Goal: Task Accomplishment & Management: Complete application form

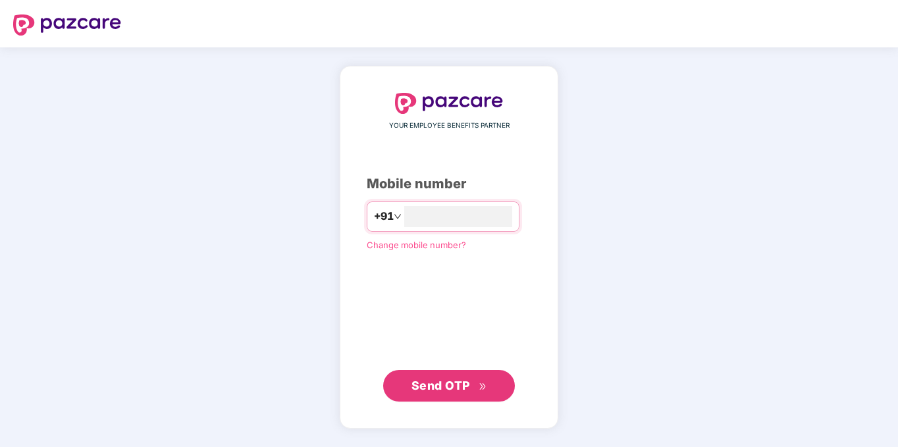
type input "**********"
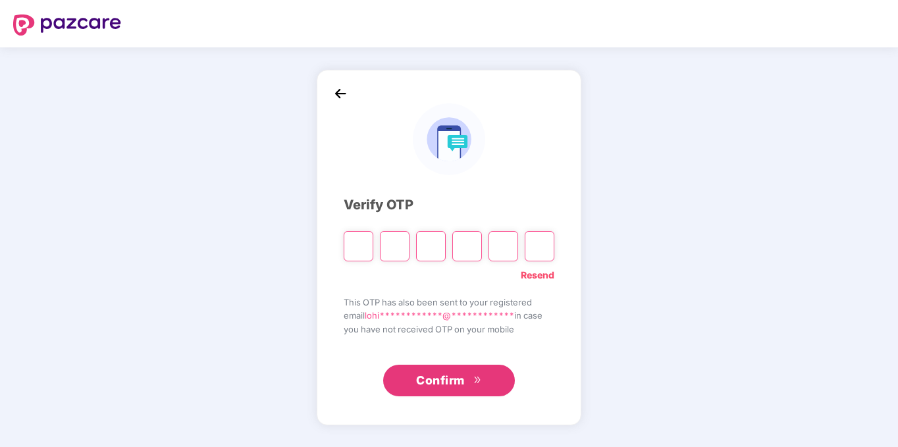
type input "*"
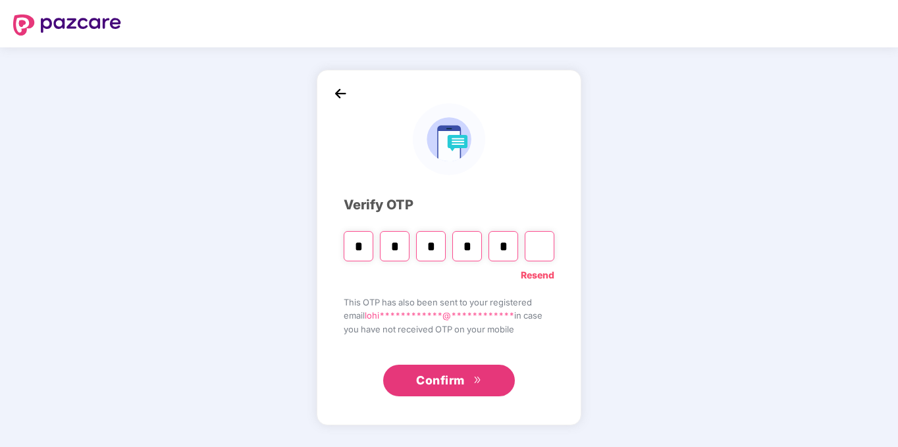
type input "*"
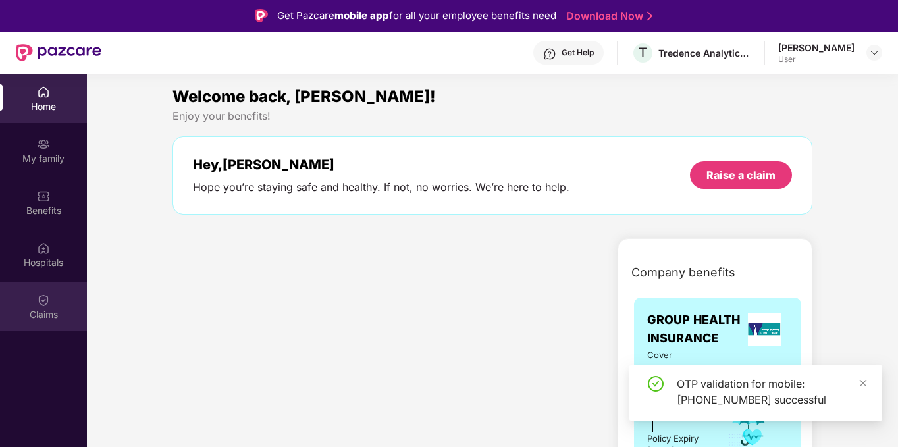
click at [43, 310] on div "Claims" at bounding box center [43, 314] width 87 height 13
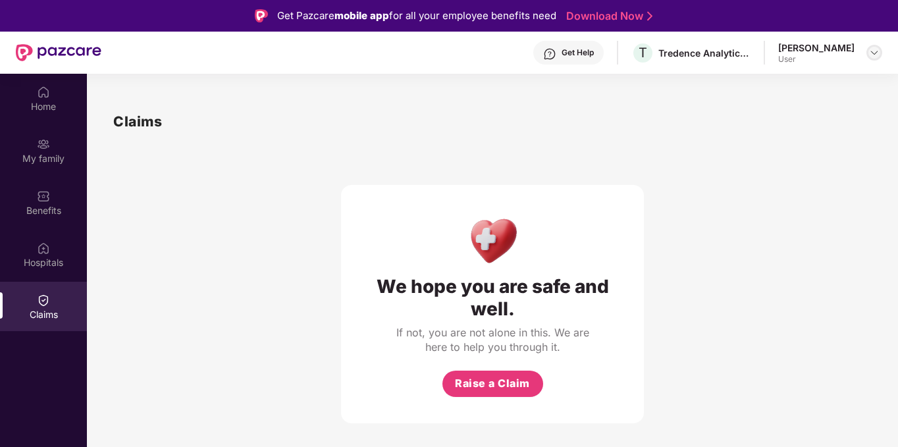
click at [874, 53] on img at bounding box center [874, 52] width 11 height 11
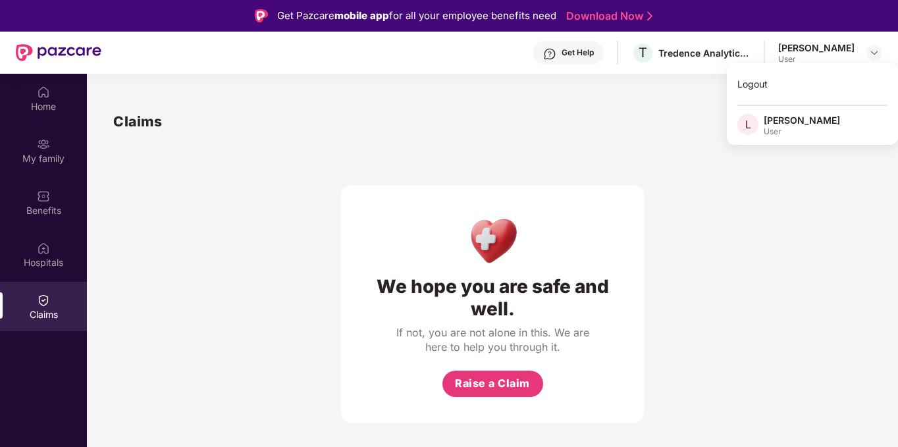
click at [812, 125] on div "[PERSON_NAME]" at bounding box center [802, 120] width 76 height 13
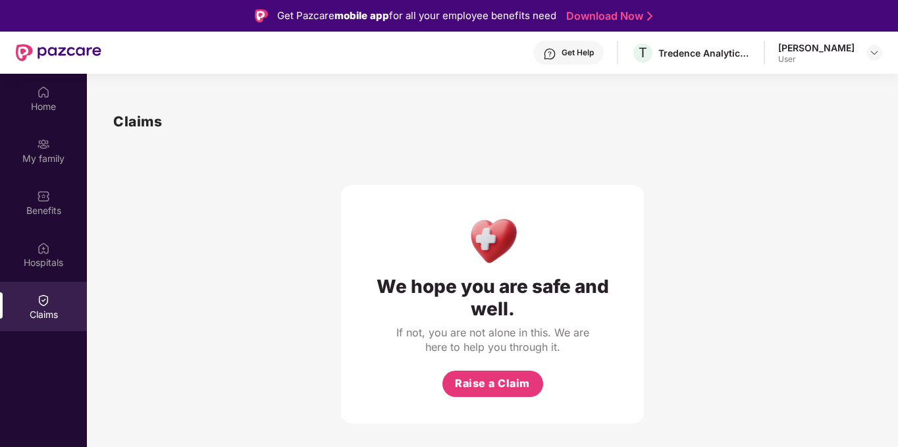
click at [562, 53] on div "Get Help" at bounding box center [578, 52] width 32 height 11
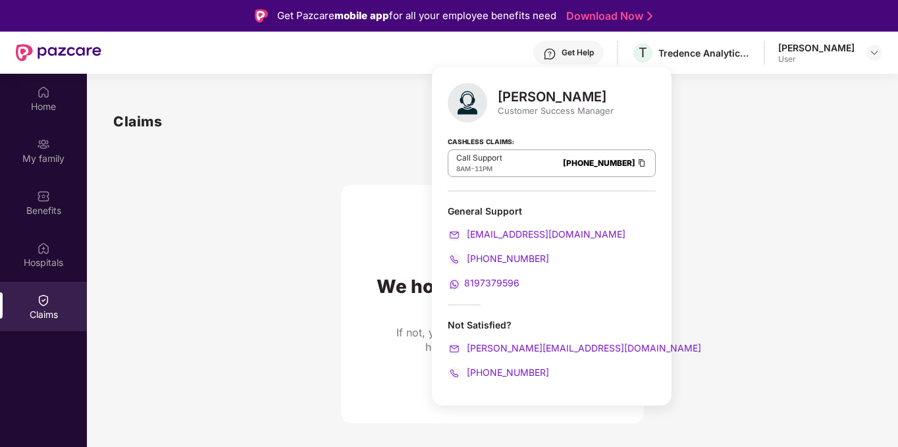
click at [253, 279] on div "We hope you are safe and well. If not, you are not alone in this. We are here t…" at bounding box center [492, 277] width 759 height 291
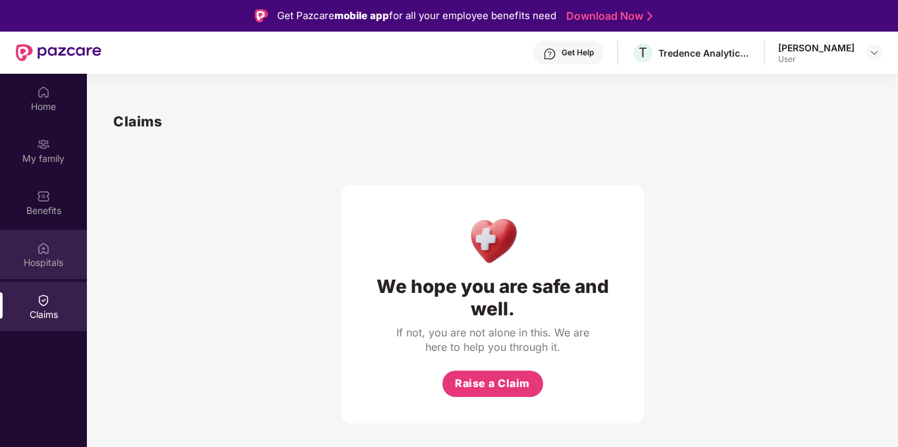
click at [42, 261] on div "Hospitals" at bounding box center [43, 262] width 87 height 13
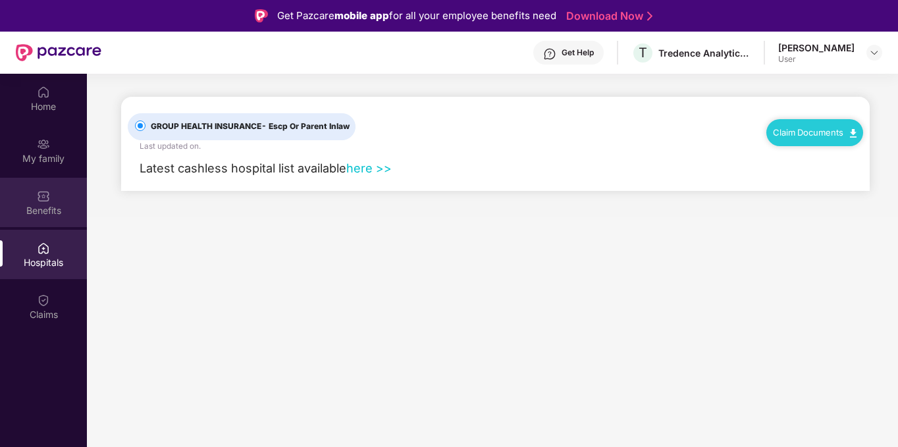
click at [27, 192] on div "Benefits" at bounding box center [43, 202] width 87 height 49
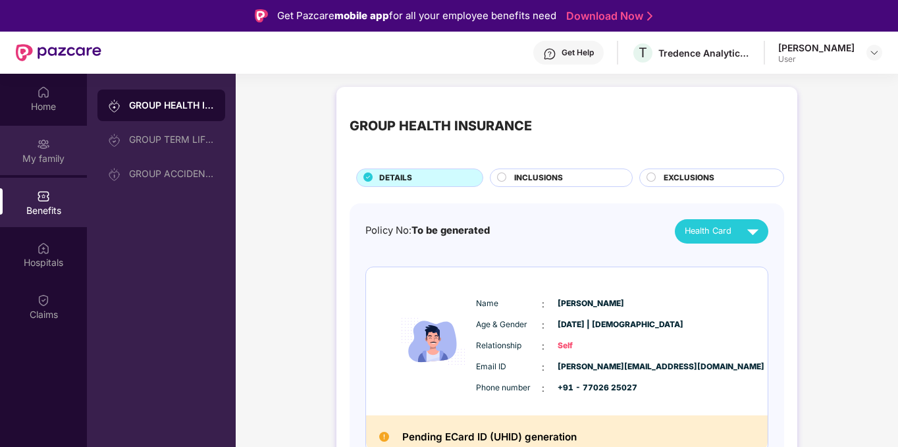
click at [31, 129] on div "My family" at bounding box center [43, 150] width 87 height 49
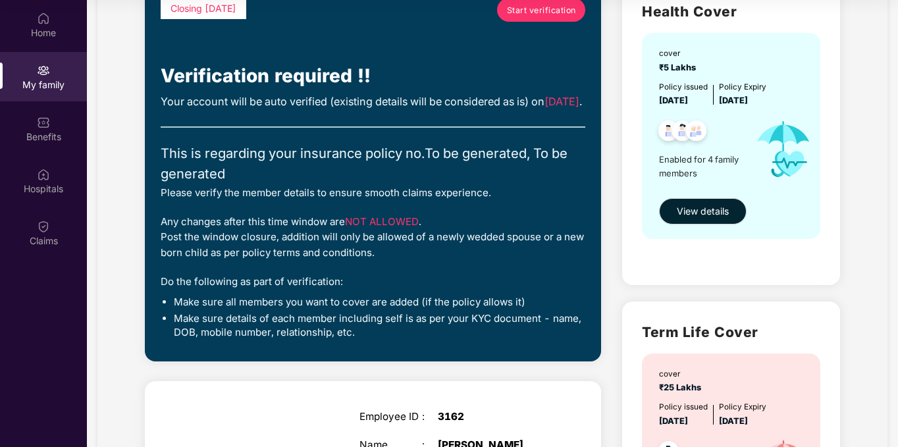
scroll to position [111, 0]
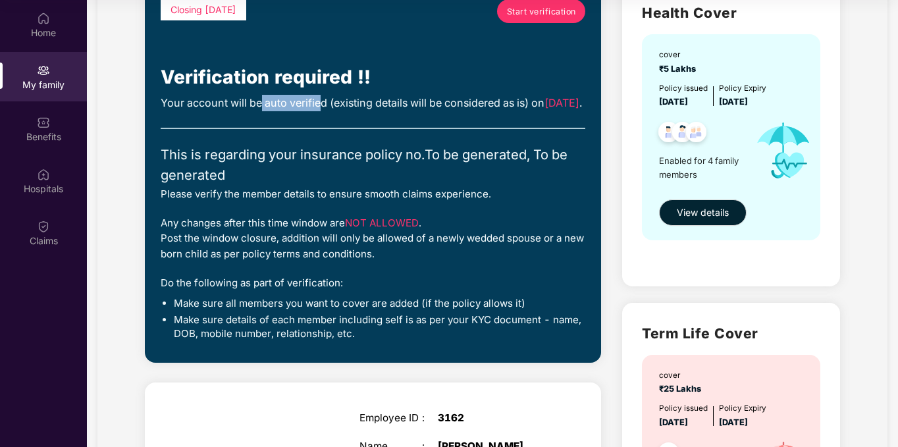
drag, startPoint x: 261, startPoint y: 96, endPoint x: 317, endPoint y: 98, distance: 56.7
click at [317, 98] on div "Your account will be auto verified (existing details will be considered as is) …" at bounding box center [373, 103] width 425 height 16
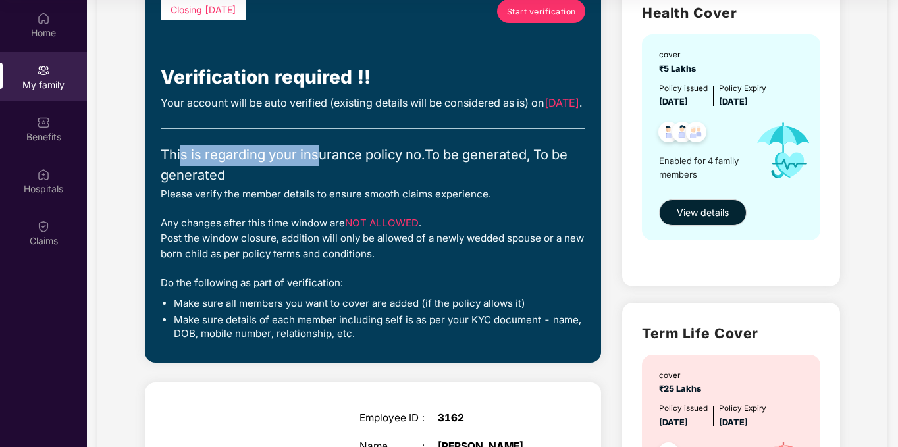
drag, startPoint x: 183, startPoint y: 168, endPoint x: 321, endPoint y: 169, distance: 138.3
click at [321, 169] on div "This is regarding your insurance policy no. To be generated, To be generated" at bounding box center [373, 165] width 425 height 41
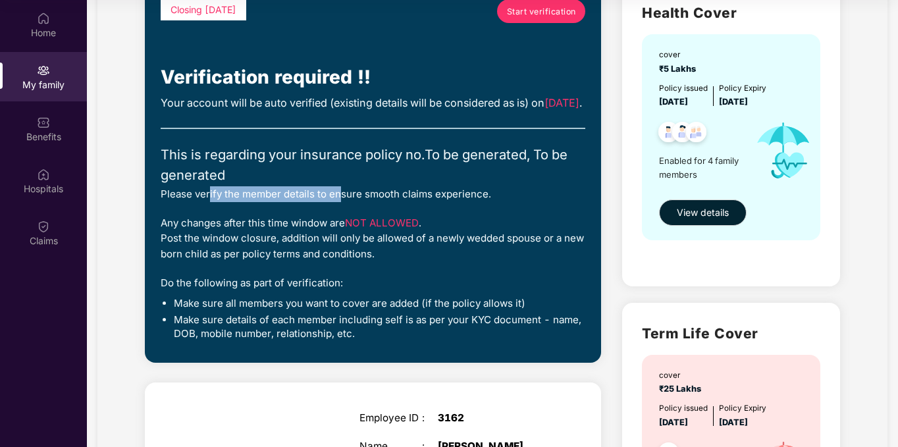
drag, startPoint x: 210, startPoint y: 211, endPoint x: 342, endPoint y: 217, distance: 131.8
click at [342, 202] on div "Please verify the member details to ensure smooth claims experience." at bounding box center [373, 194] width 425 height 16
click at [277, 261] on div "Any changes after this time window are NOT ALLOWED . Post the window closure, a…" at bounding box center [373, 238] width 425 height 47
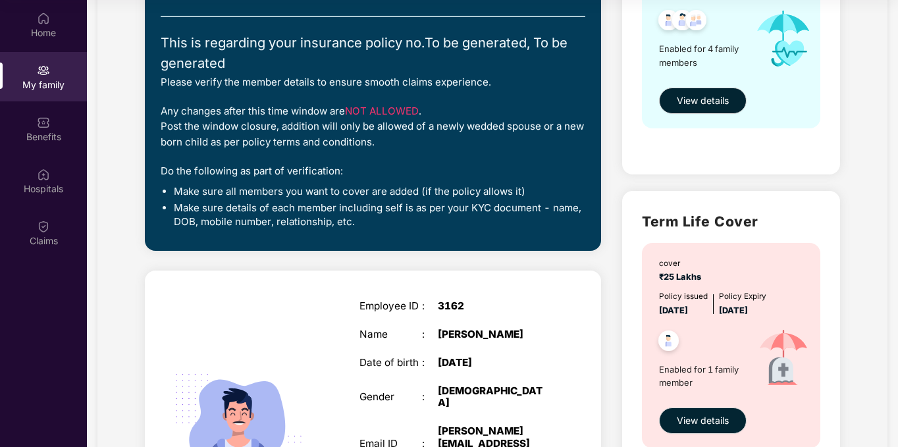
scroll to position [0, 0]
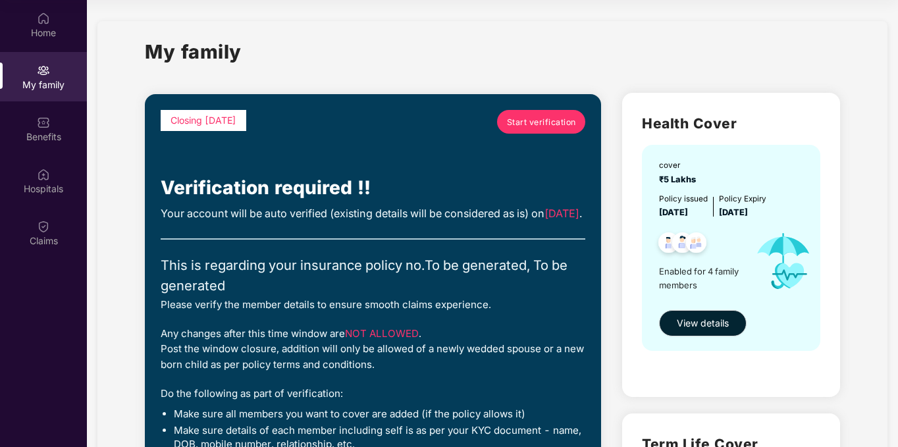
click at [518, 130] on link "Start verification" at bounding box center [541, 122] width 88 height 24
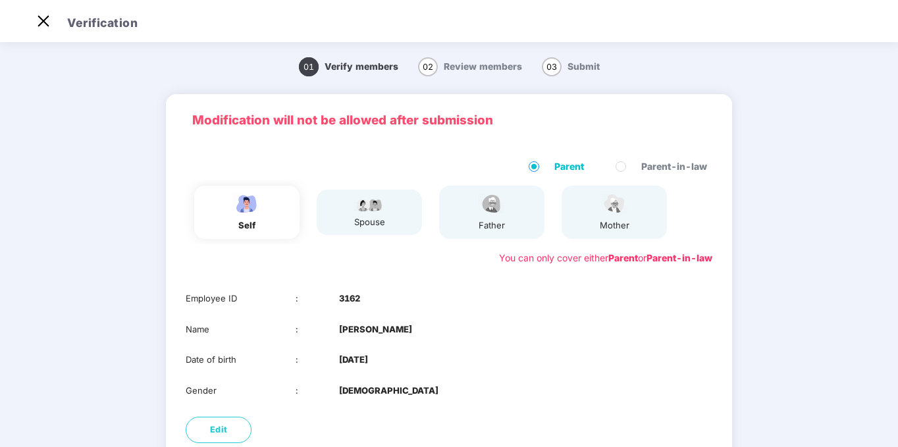
scroll to position [32, 0]
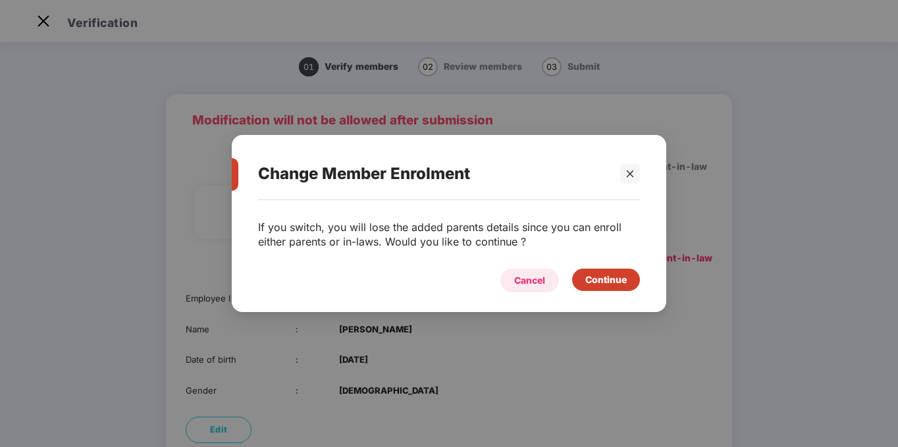
click at [528, 279] on div "Cancel" at bounding box center [529, 280] width 31 height 14
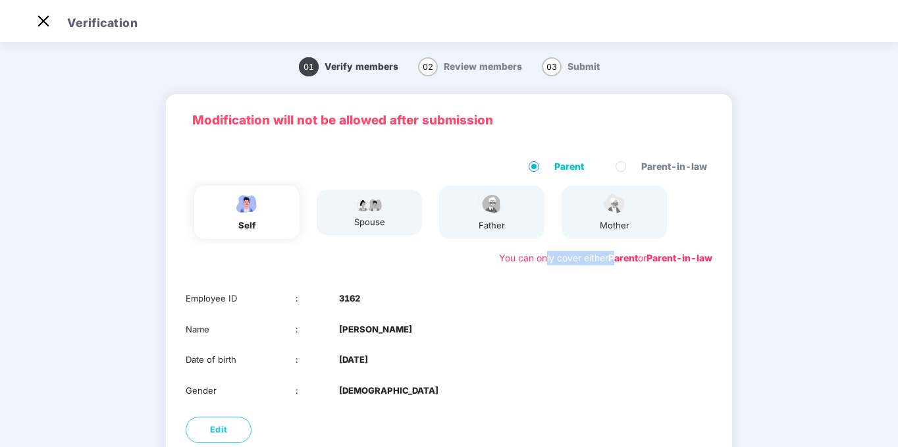
drag, startPoint x: 542, startPoint y: 253, endPoint x: 610, endPoint y: 253, distance: 68.5
click at [610, 253] on div "You can only cover either Parent or Parent-in-law" at bounding box center [605, 258] width 213 height 14
click at [454, 155] on div "Parent Parent-in-law self spouse father mother You can only cover either Parent…" at bounding box center [449, 212] width 566 height 132
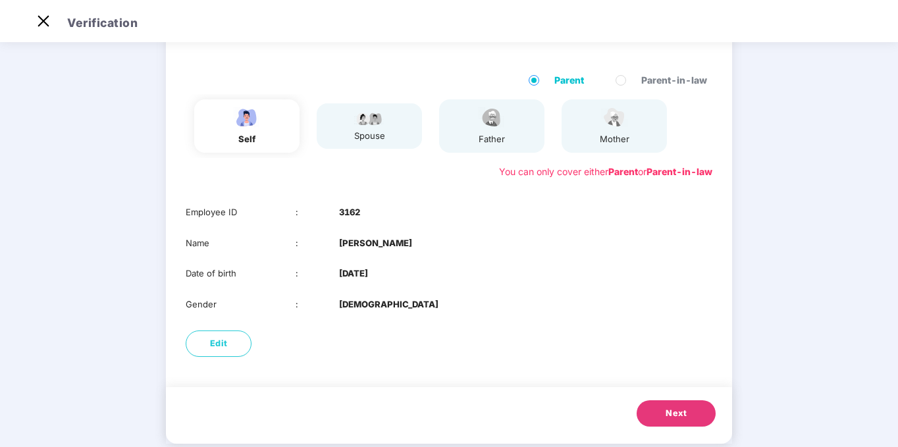
scroll to position [109, 0]
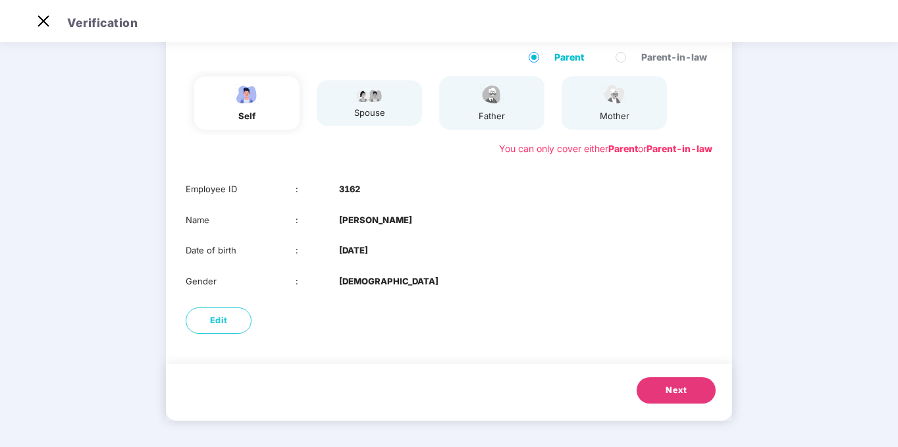
click at [664, 387] on button "Next" at bounding box center [676, 390] width 79 height 26
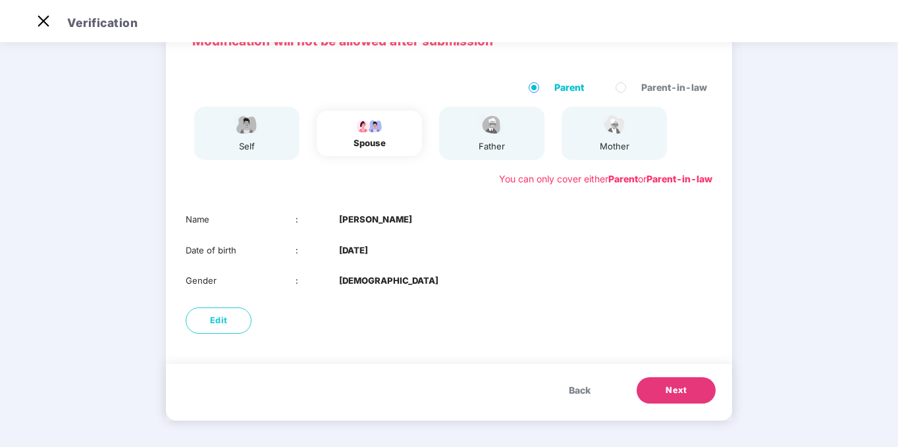
click at [664, 387] on button "Next" at bounding box center [676, 390] width 79 height 26
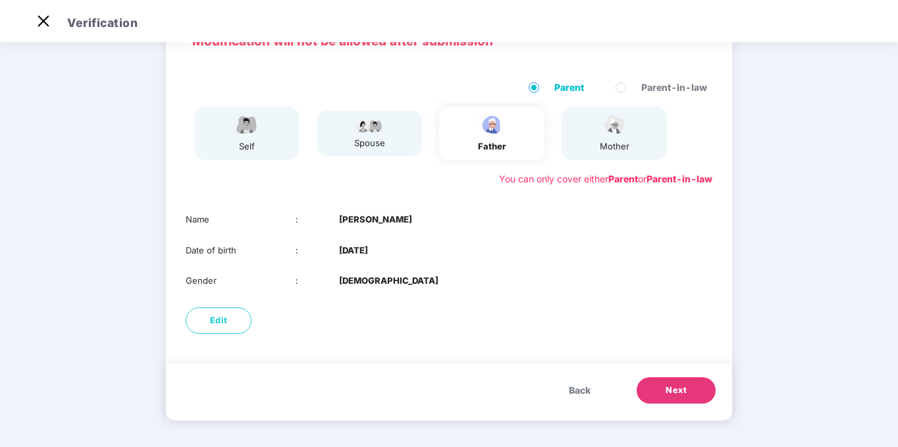
click at [664, 387] on button "Next" at bounding box center [676, 390] width 79 height 26
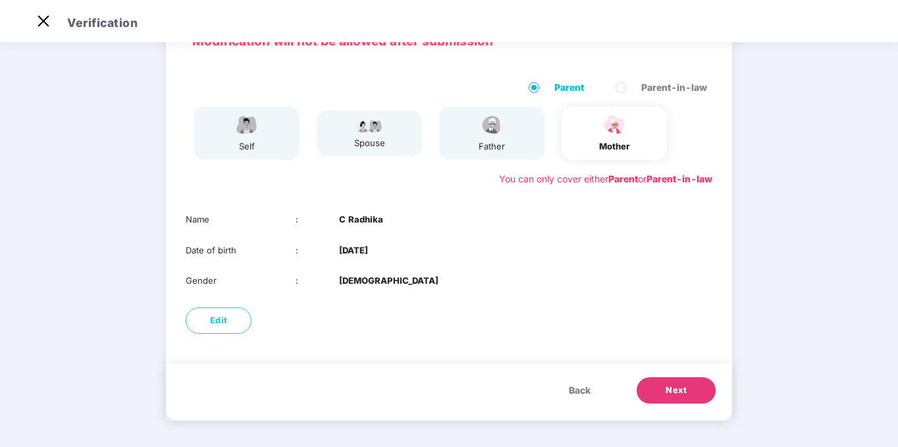
click at [654, 388] on button "Next" at bounding box center [676, 390] width 79 height 26
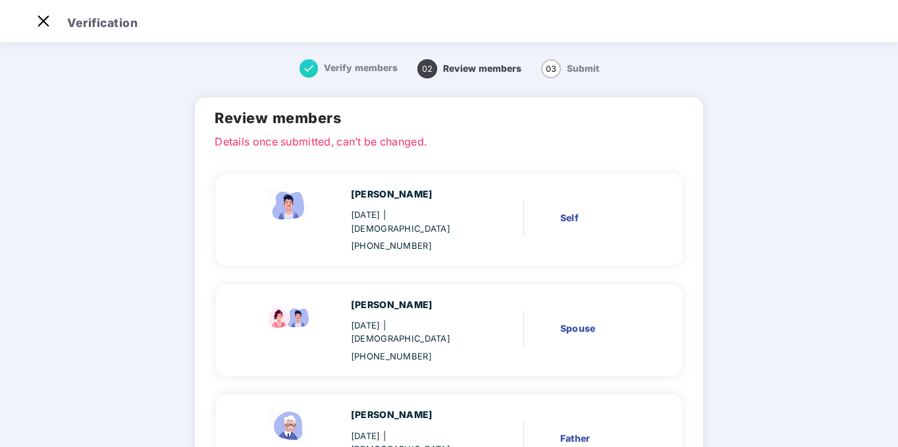
scroll to position [222, 0]
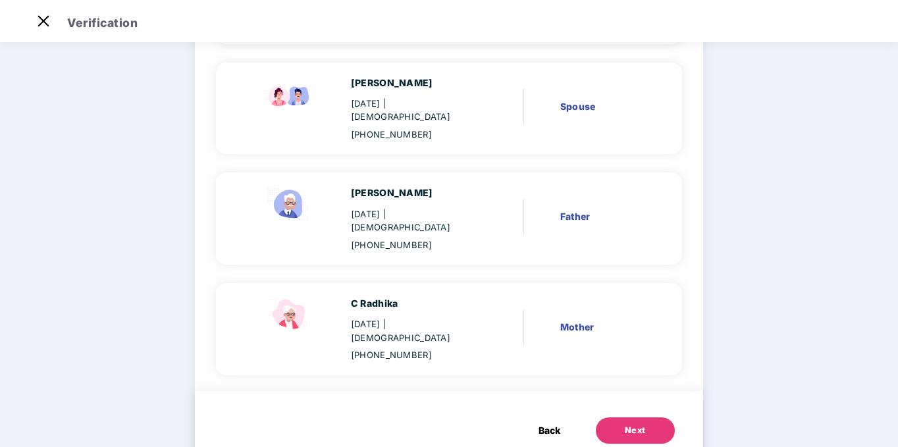
click at [548, 423] on span "Back" at bounding box center [550, 430] width 22 height 14
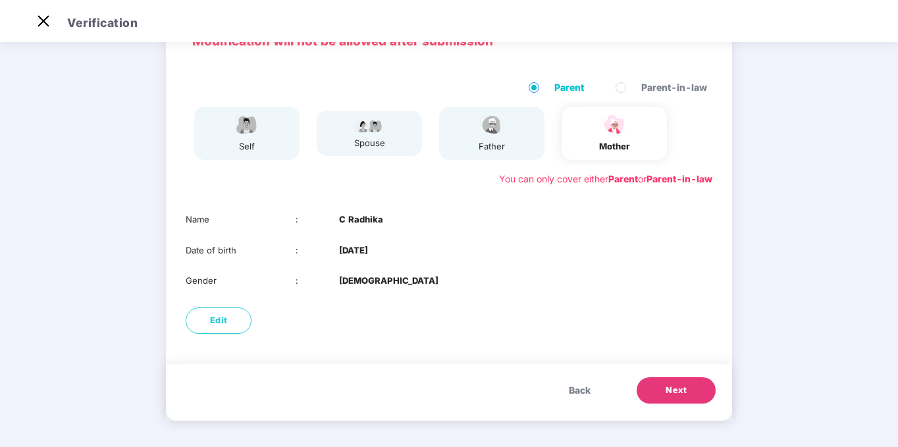
scroll to position [0, 0]
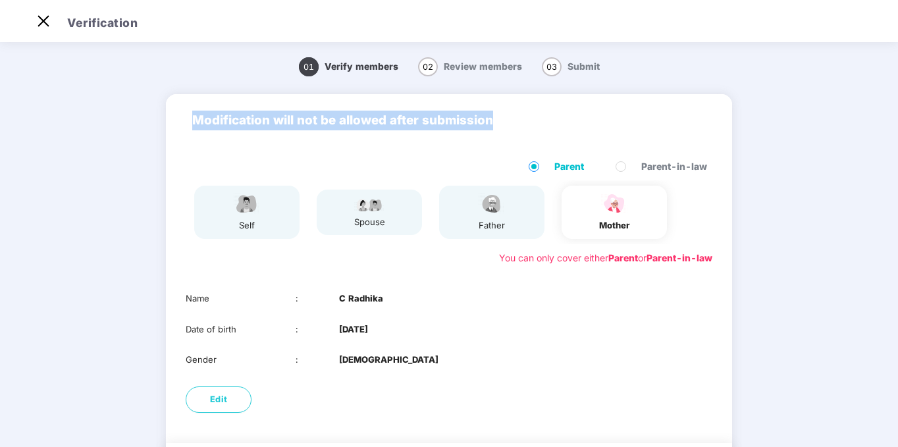
drag, startPoint x: 193, startPoint y: 120, endPoint x: 508, endPoint y: 142, distance: 316.1
click at [508, 142] on div "Modification will not be allowed after submission" at bounding box center [449, 120] width 566 height 53
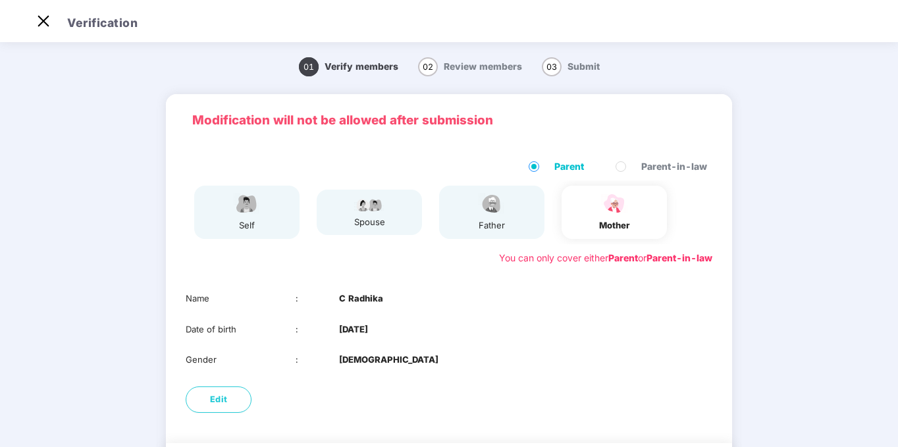
click at [319, 163] on div "Parent Parent-in-law" at bounding box center [449, 169] width 527 height 21
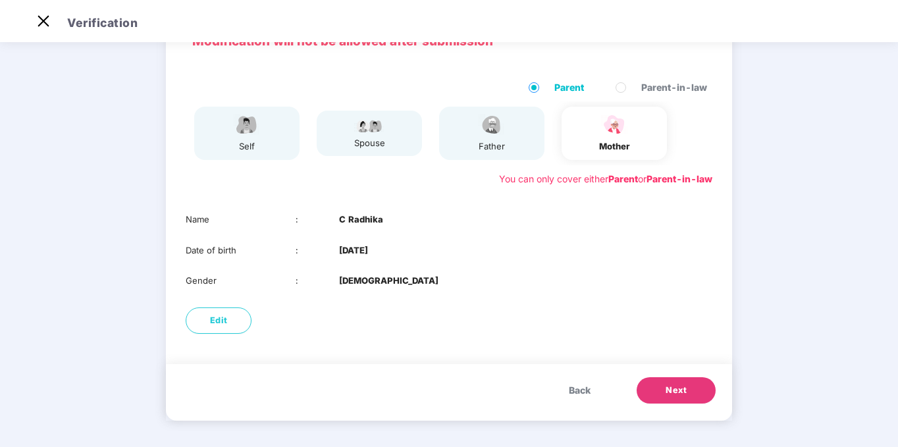
click at [577, 390] on span "Back" at bounding box center [580, 390] width 22 height 14
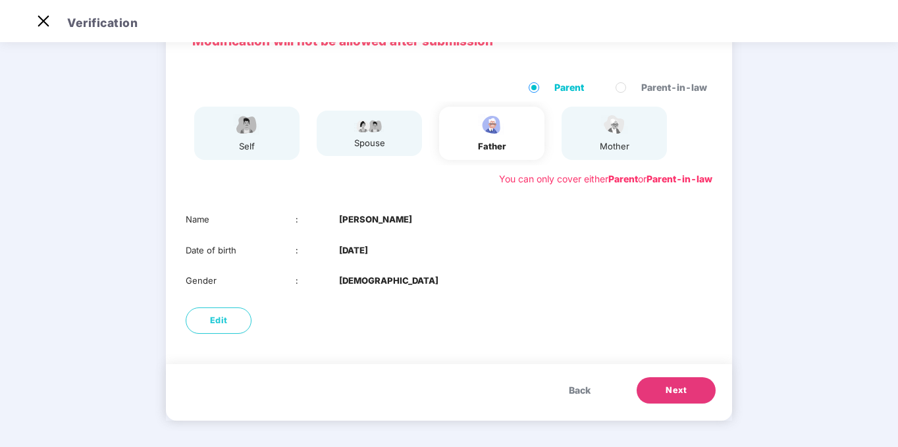
click at [577, 390] on span "Back" at bounding box center [580, 390] width 22 height 14
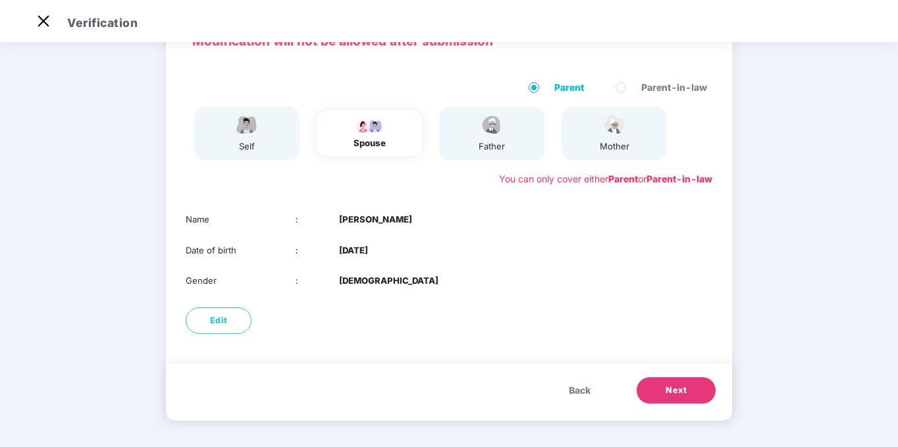
click at [577, 390] on span "Back" at bounding box center [580, 390] width 22 height 14
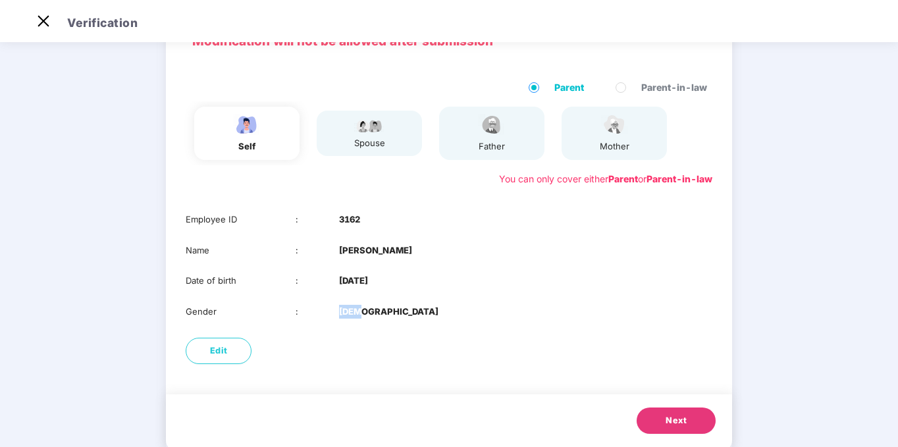
click at [577, 390] on div "Modification will not be allowed after submission Parent Parent-in-law self spo…" at bounding box center [449, 233] width 566 height 436
click at [435, 333] on div "Edit" at bounding box center [449, 351] width 566 height 40
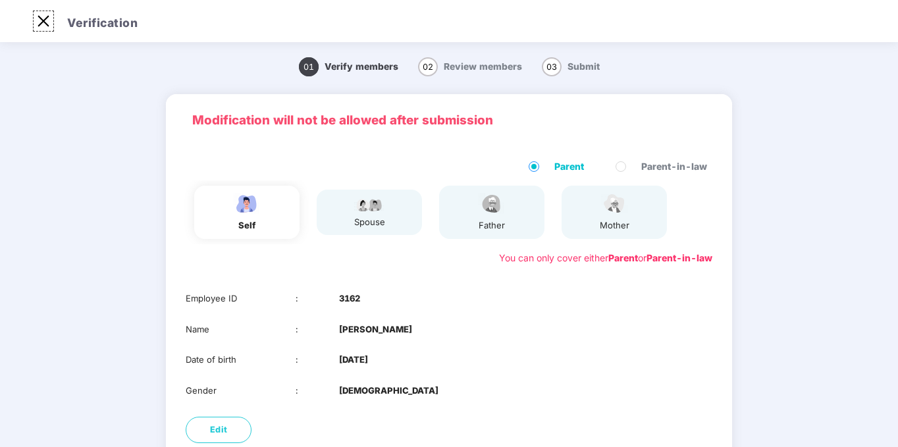
click at [51, 23] on img at bounding box center [43, 21] width 21 height 21
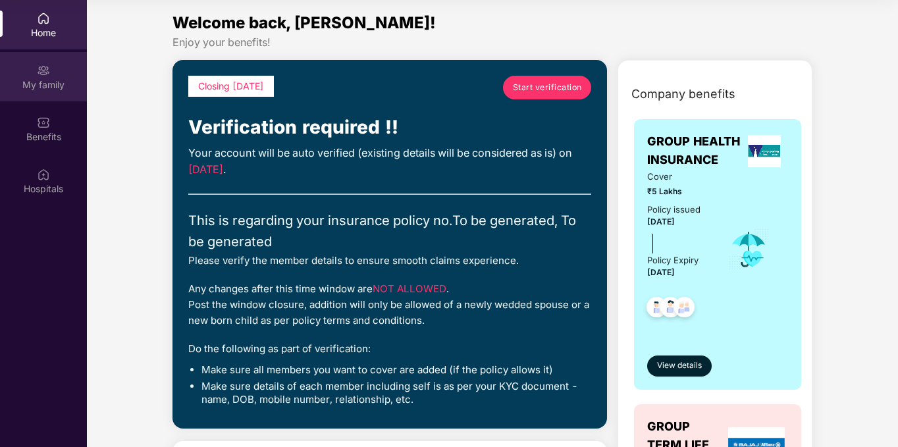
click at [46, 83] on div "My family" at bounding box center [43, 84] width 87 height 13
